Goal: Task Accomplishment & Management: Manage account settings

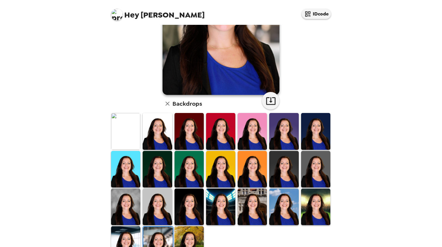
scroll to position [111, 0]
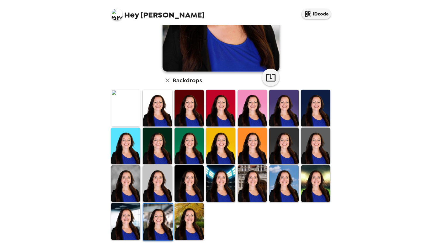
click at [159, 210] on img at bounding box center [157, 222] width 29 height 37
click at [268, 78] on icon "button" at bounding box center [270, 78] width 9 height 8
click at [126, 175] on img at bounding box center [125, 183] width 29 height 37
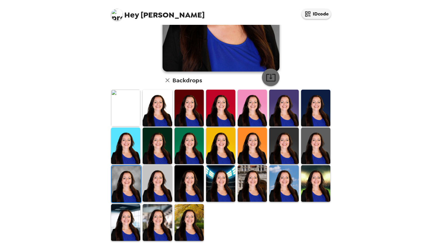
click at [266, 76] on icon "button" at bounding box center [270, 77] width 10 height 10
click at [188, 209] on img at bounding box center [188, 222] width 29 height 37
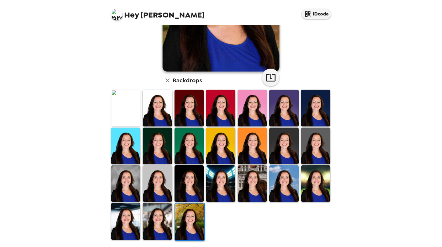
click at [189, 189] on img at bounding box center [188, 183] width 29 height 37
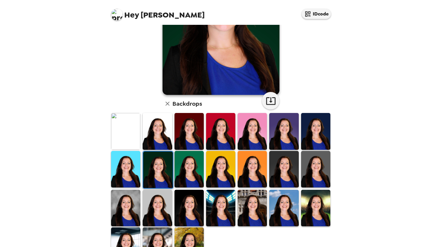
scroll to position [53, 0]
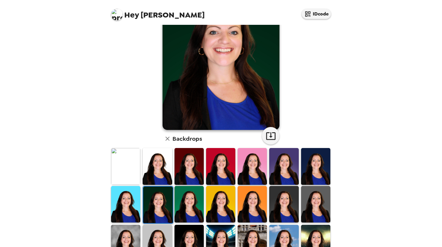
click at [305, 171] on img at bounding box center [315, 166] width 29 height 37
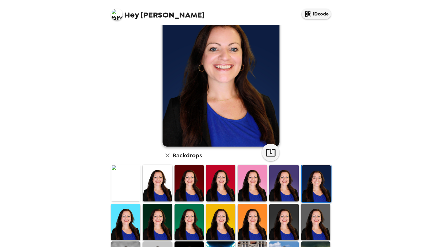
scroll to position [111, 0]
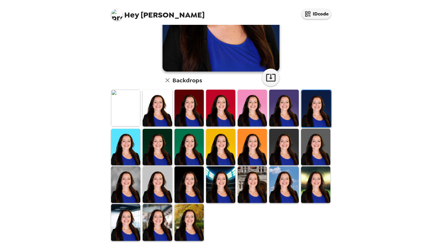
click at [272, 152] on img at bounding box center [283, 147] width 29 height 37
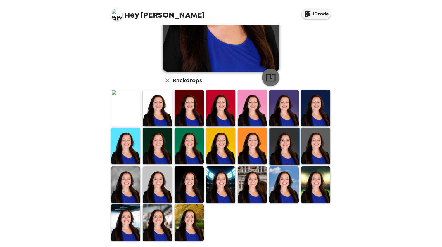
click at [270, 76] on icon "button" at bounding box center [270, 77] width 10 height 10
